Goal: Information Seeking & Learning: Learn about a topic

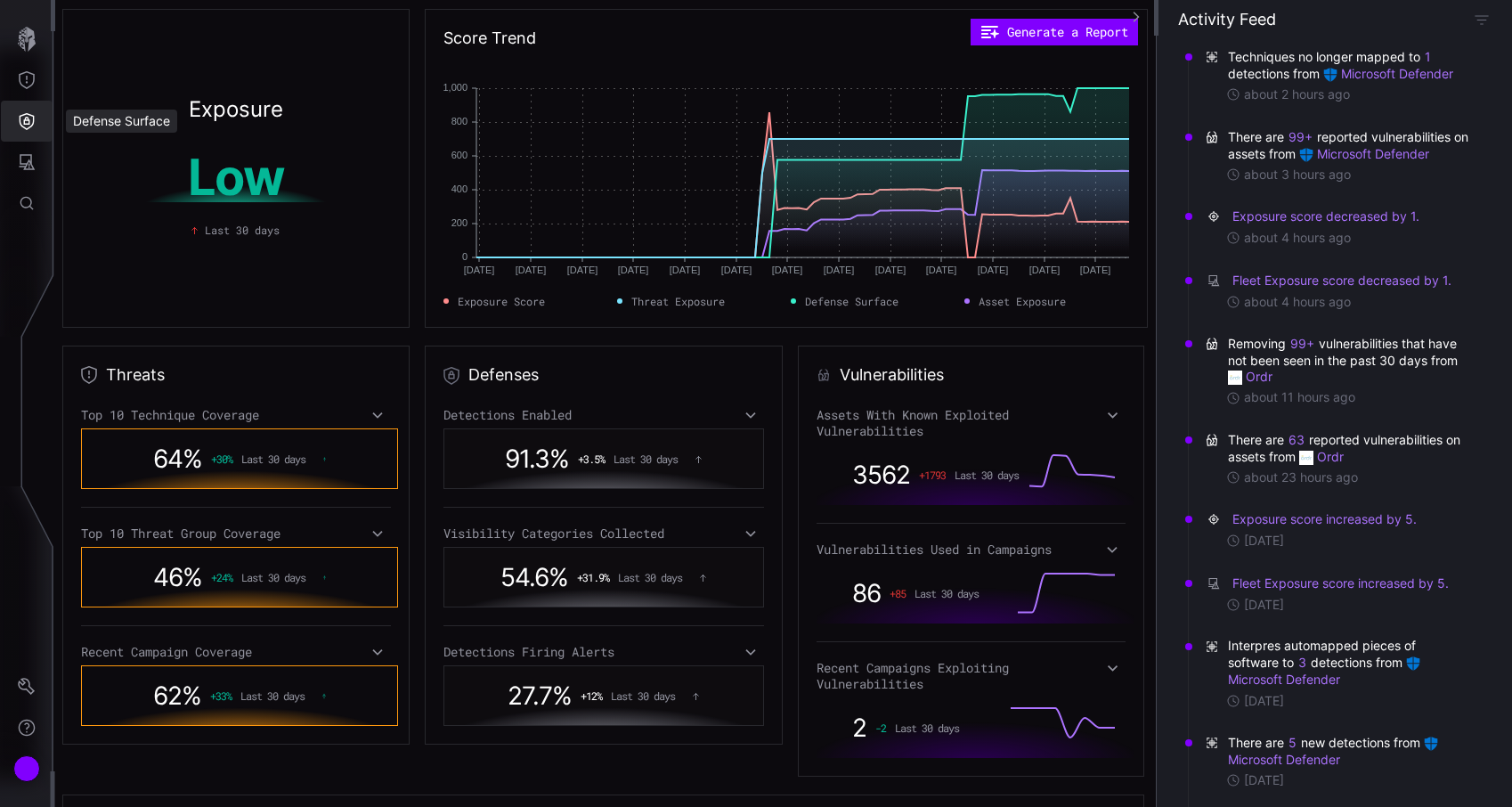
click at [17, 125] on icon "Defense Surface" at bounding box center [26, 121] width 17 height 17
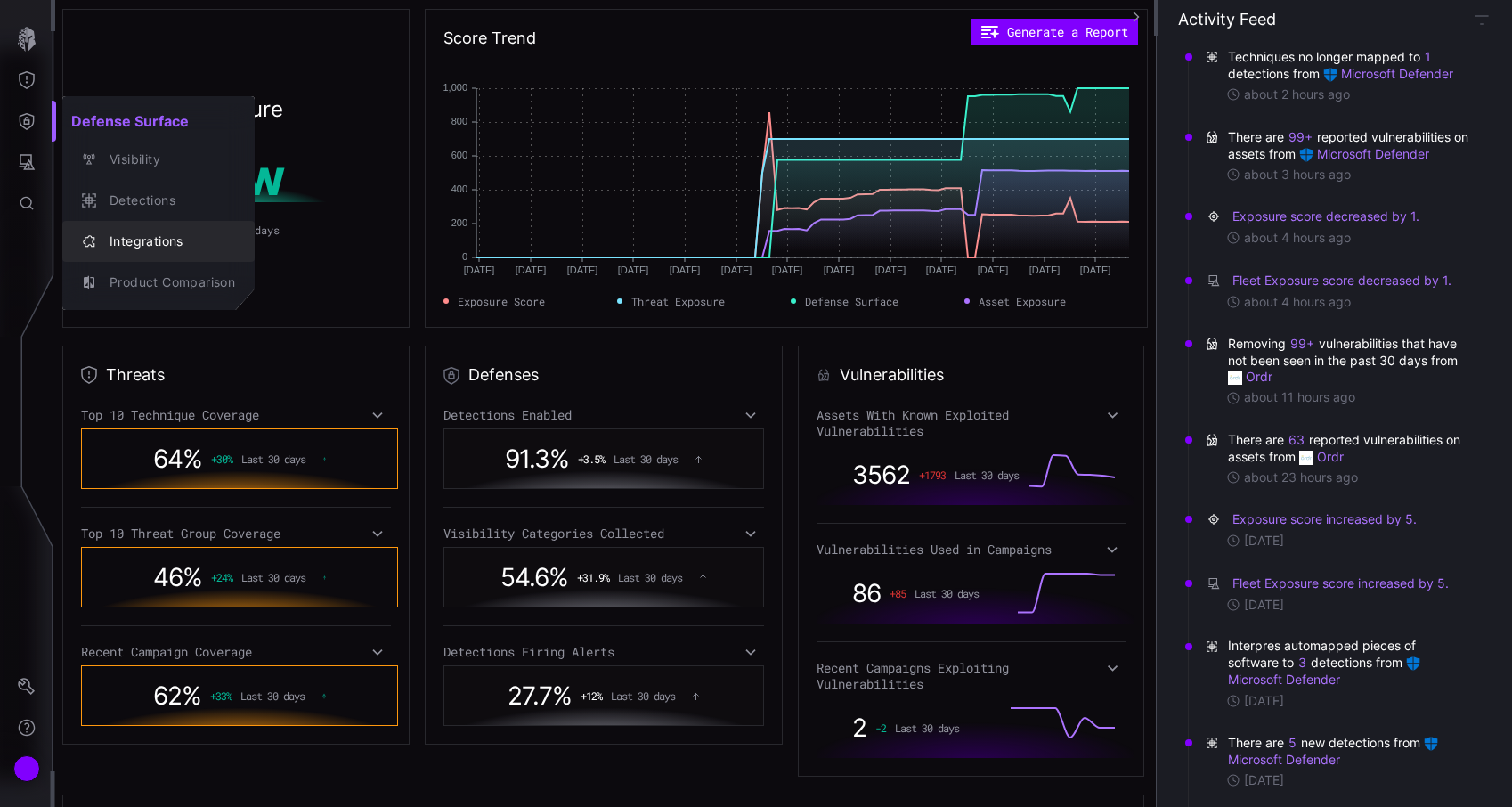
click at [120, 259] on button "Integrations" at bounding box center [158, 241] width 192 height 41
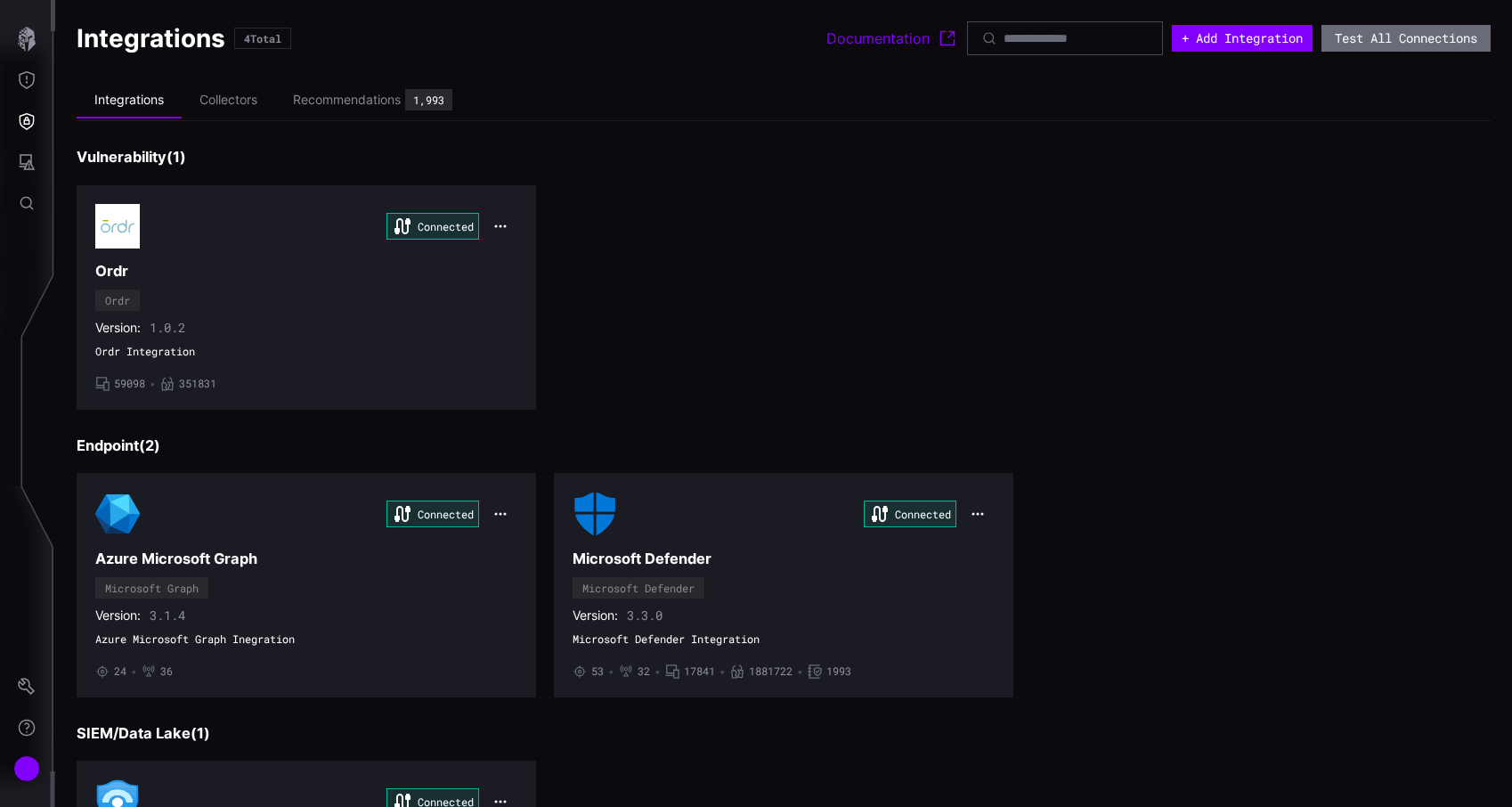
click at [162, 152] on h3 "Vulnerability ( 1 )" at bounding box center [784, 156] width 1414 height 18
